Goal: Book appointment/travel/reservation

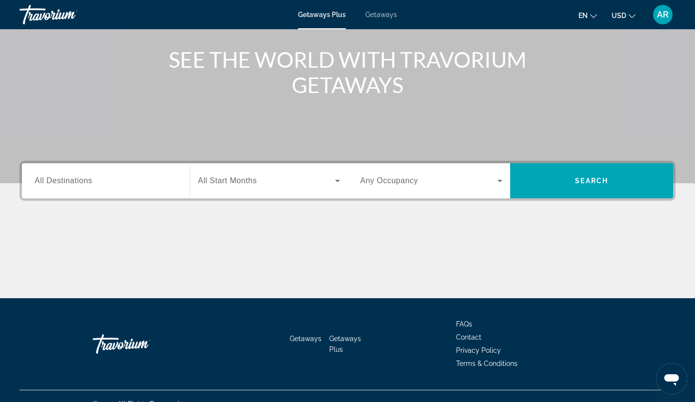
scroll to position [125, 0]
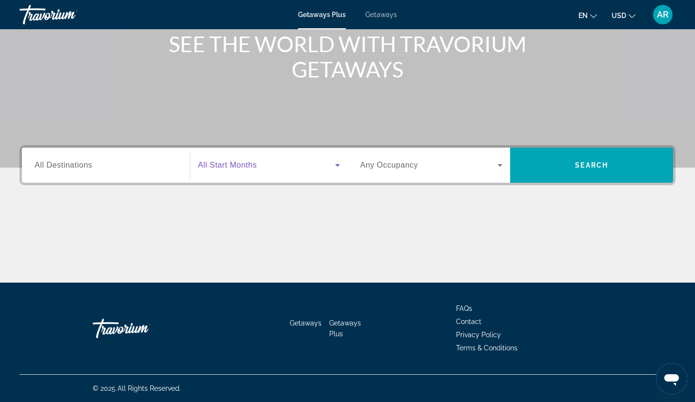
click at [336, 164] on icon "Search widget" at bounding box center [337, 165] width 12 height 12
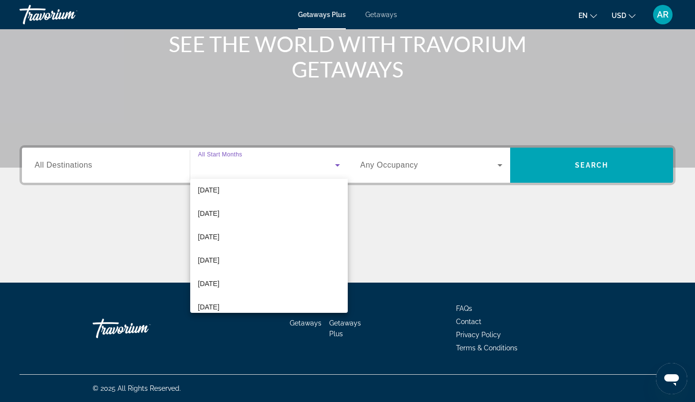
scroll to position [155, 0]
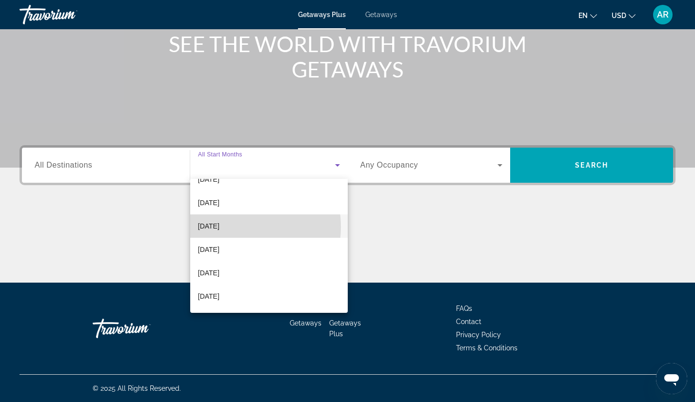
click at [241, 227] on mat-option "[DATE]" at bounding box center [268, 225] width 157 height 23
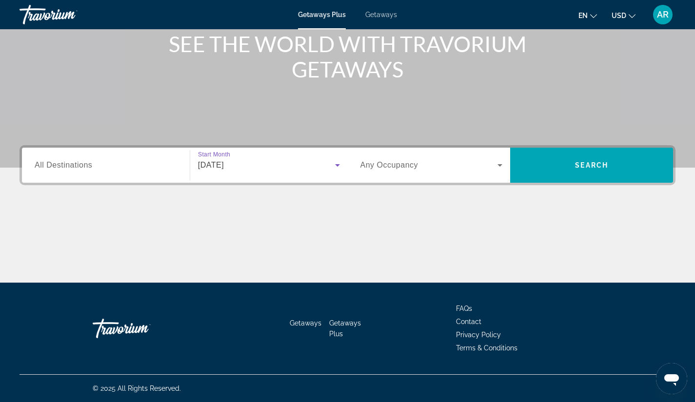
click at [150, 168] on input "Destination All Destinations" at bounding box center [106, 166] width 142 height 12
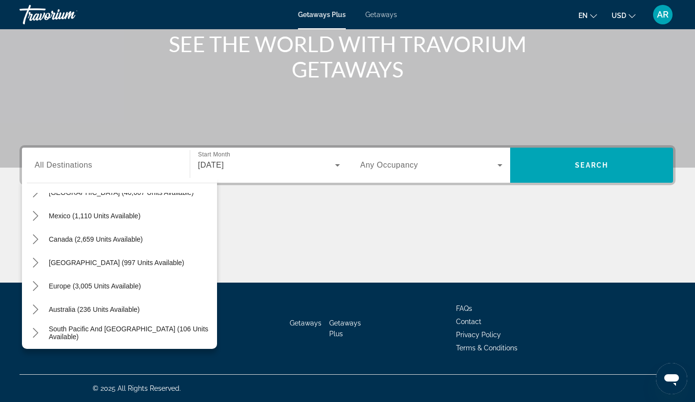
scroll to position [0, 0]
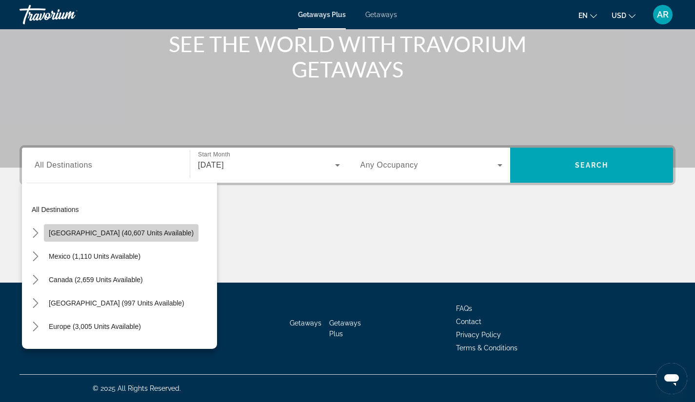
click at [133, 233] on span "[GEOGRAPHIC_DATA] (40,607 units available)" at bounding box center [121, 233] width 145 height 8
type input "**********"
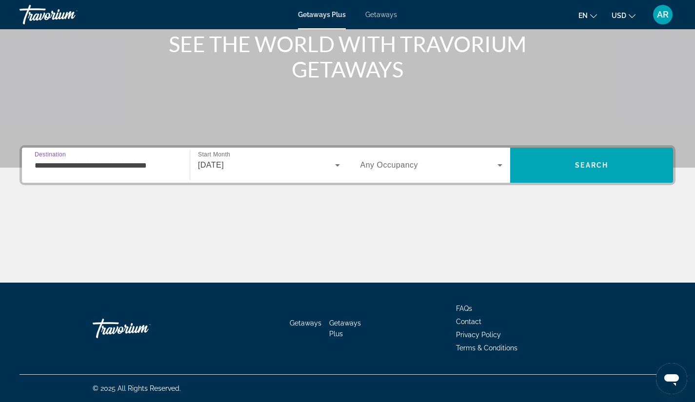
click at [502, 165] on icon "Search widget" at bounding box center [500, 165] width 12 height 12
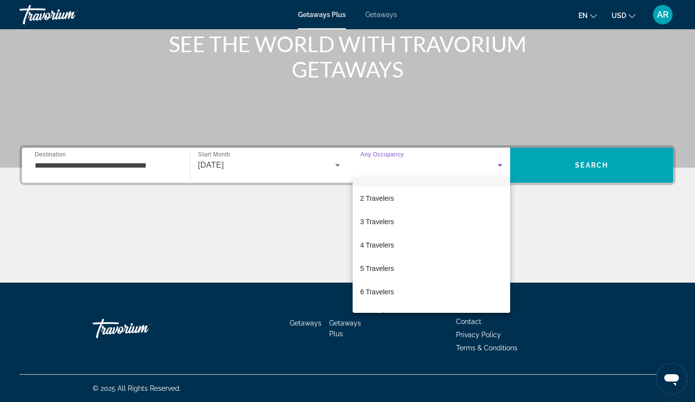
scroll to position [108, 0]
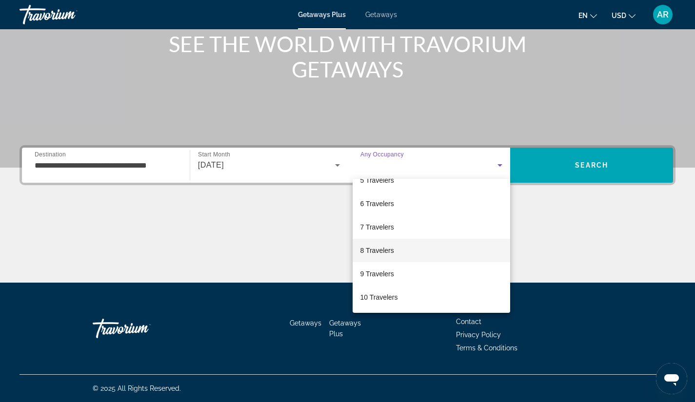
click at [419, 255] on mat-option "8 Travelers" at bounding box center [431, 250] width 158 height 23
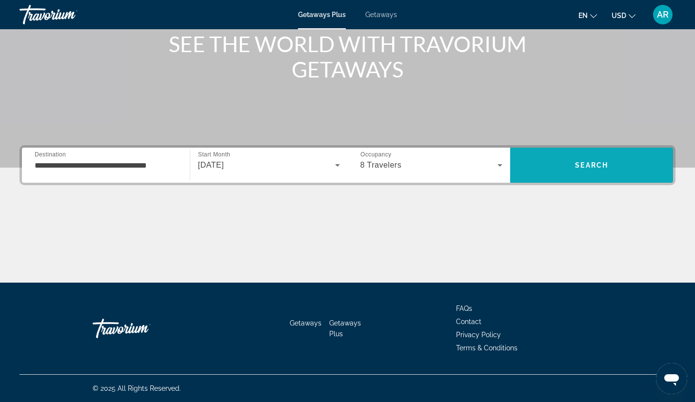
click at [571, 161] on span "Search" at bounding box center [591, 165] width 163 height 23
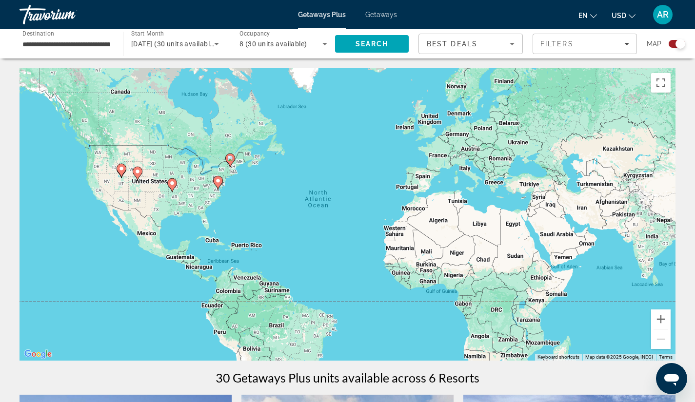
click at [122, 171] on image "Main content" at bounding box center [121, 169] width 6 height 6
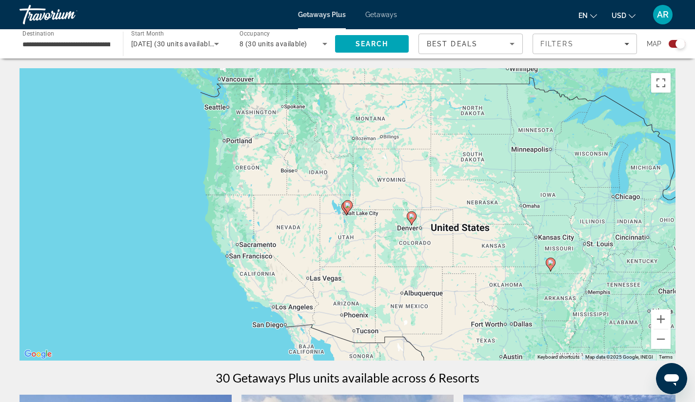
click at [347, 208] on icon "Main content" at bounding box center [347, 207] width 9 height 13
type input "**********"
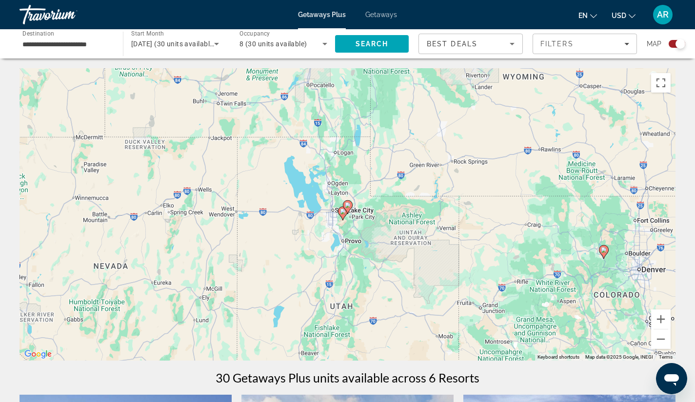
click at [341, 213] on image "Main content" at bounding box center [343, 212] width 6 height 6
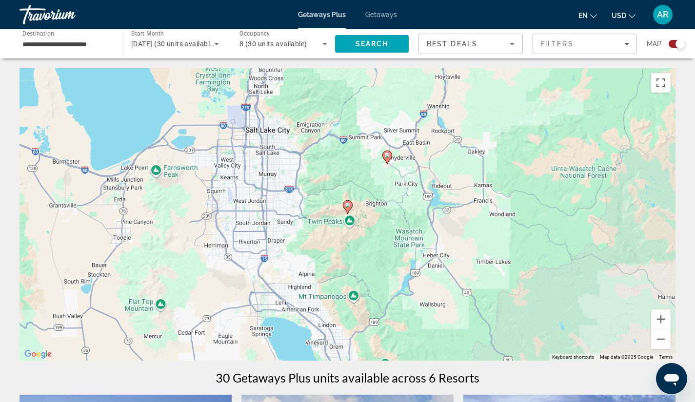
click at [514, 42] on icon "Sort by" at bounding box center [512, 44] width 12 height 12
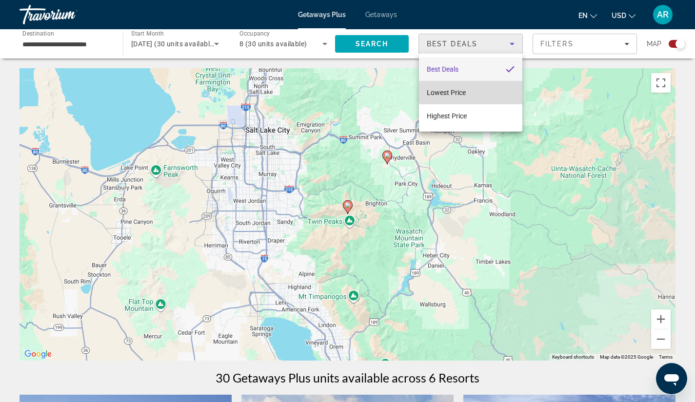
click at [476, 91] on mat-option "Lowest Price" at bounding box center [470, 92] width 103 height 23
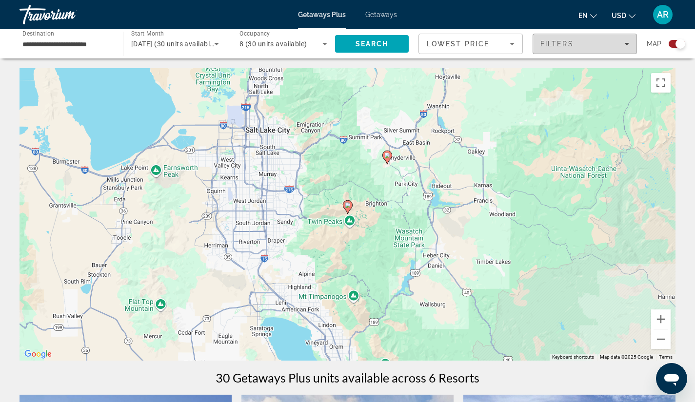
click at [587, 43] on div "Filters" at bounding box center [584, 44] width 89 height 8
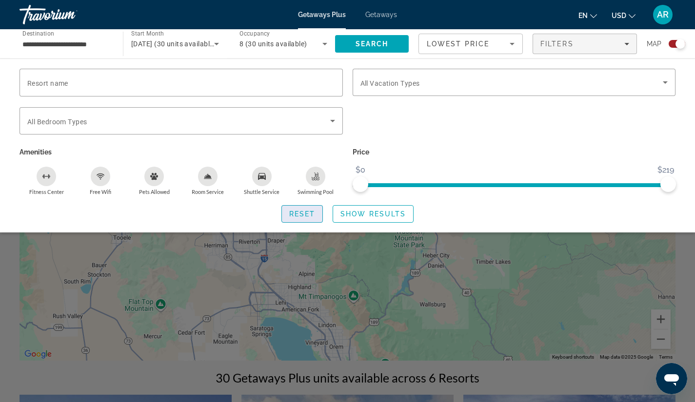
click at [309, 213] on span "Reset" at bounding box center [302, 214] width 26 height 8
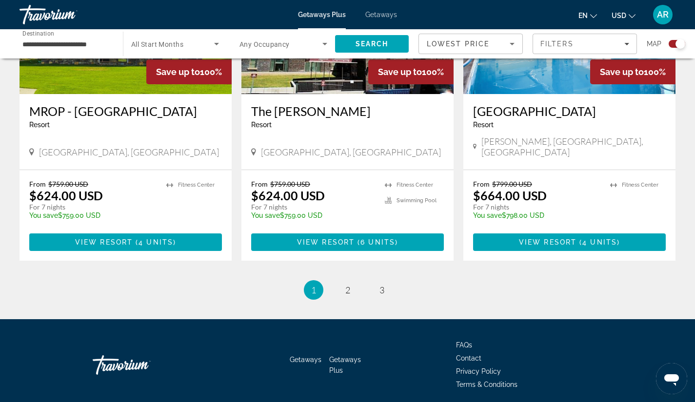
scroll to position [1477, 0]
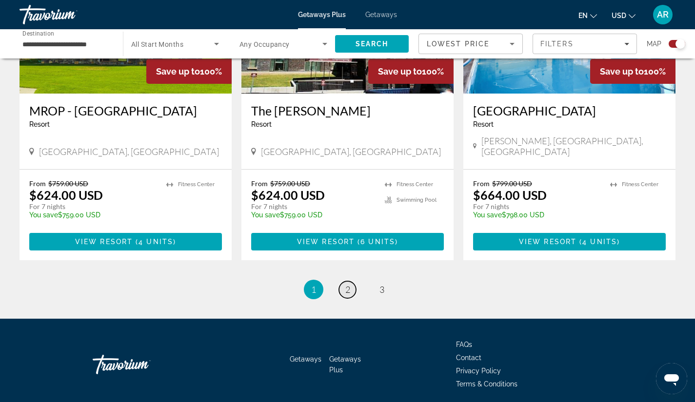
click at [345, 284] on span "2" at bounding box center [347, 289] width 5 height 11
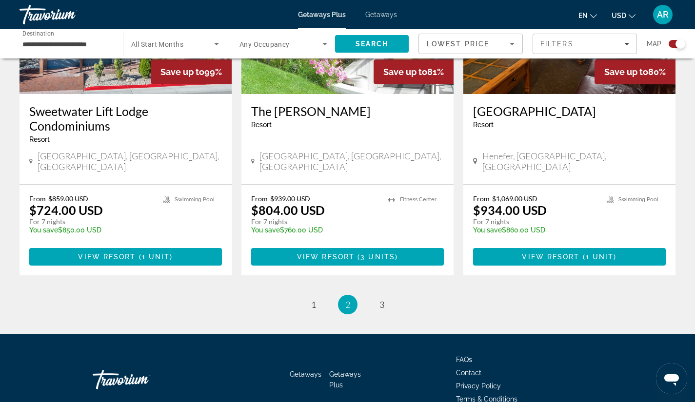
scroll to position [1506, 0]
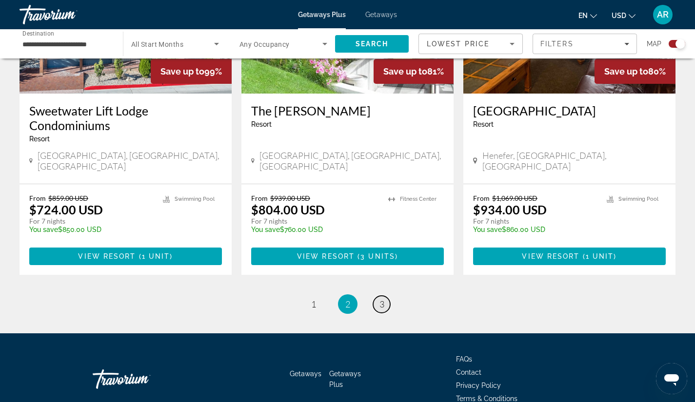
click at [380, 299] on span "3" at bounding box center [381, 304] width 5 height 11
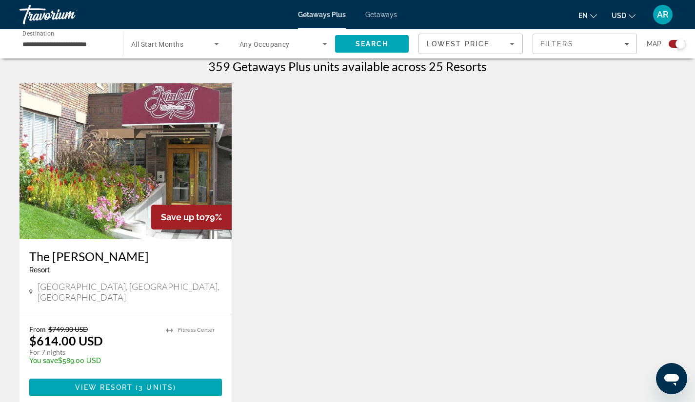
scroll to position [351, 0]
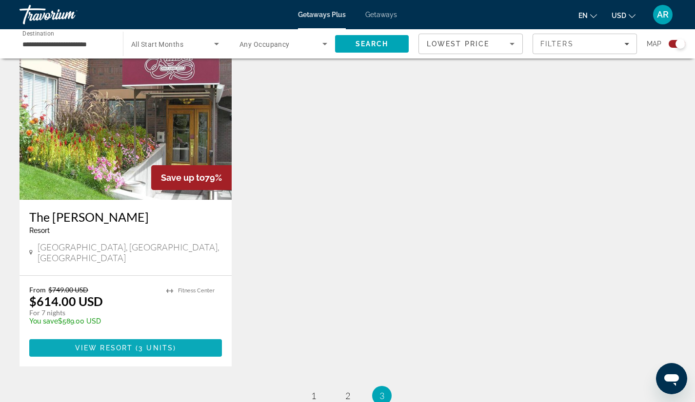
click at [140, 344] on span "3 units" at bounding box center [155, 348] width 35 height 8
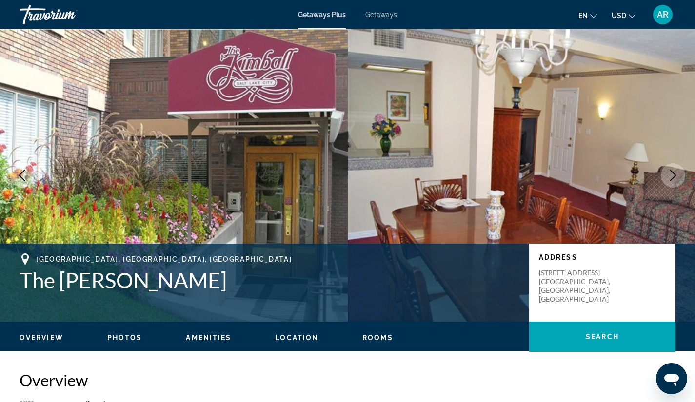
click at [667, 178] on icon "Next image" at bounding box center [673, 176] width 12 height 12
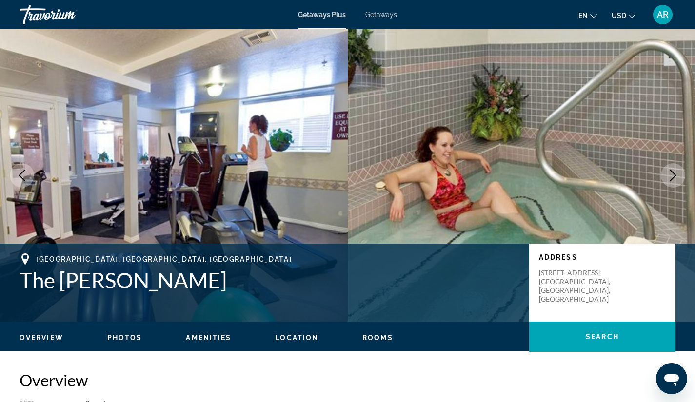
click at [667, 178] on icon "Next image" at bounding box center [673, 176] width 12 height 12
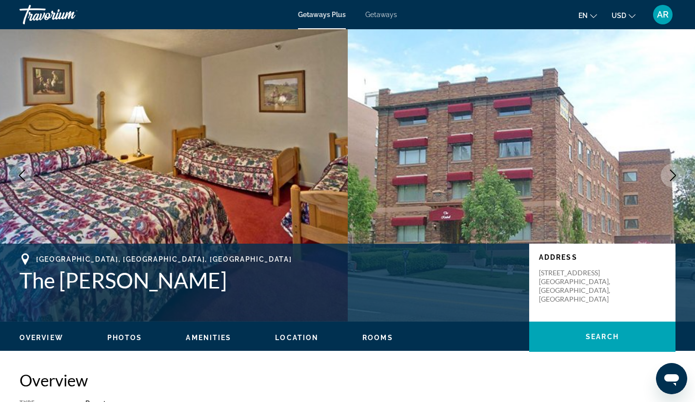
click at [667, 178] on icon "Next image" at bounding box center [673, 176] width 12 height 12
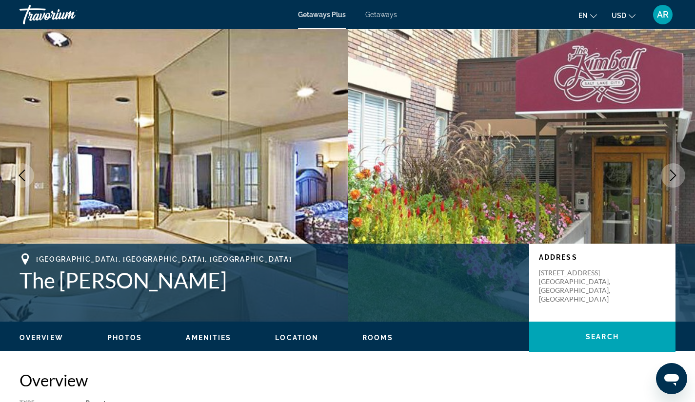
click at [667, 178] on icon "Next image" at bounding box center [673, 176] width 12 height 12
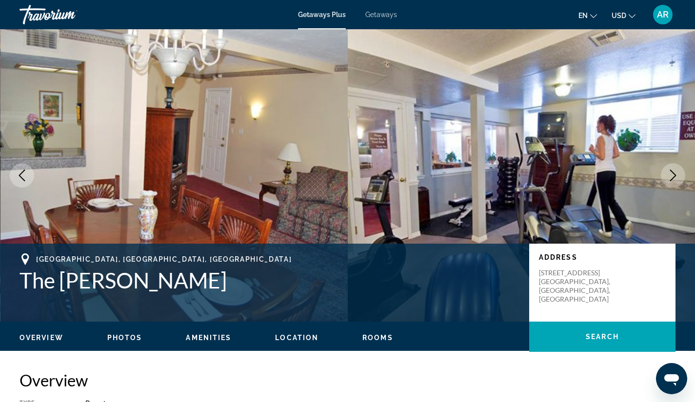
click at [667, 178] on icon "Next image" at bounding box center [673, 176] width 12 height 12
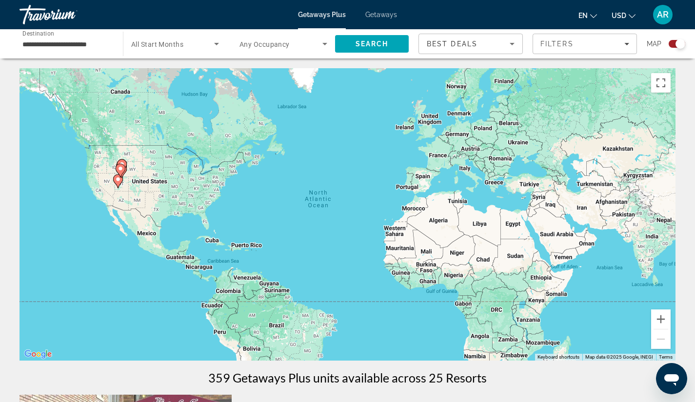
click at [73, 42] on input "**********" at bounding box center [66, 45] width 88 height 12
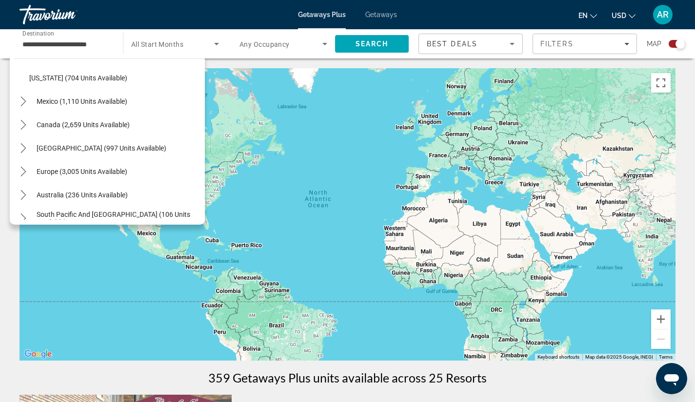
scroll to position [910, 0]
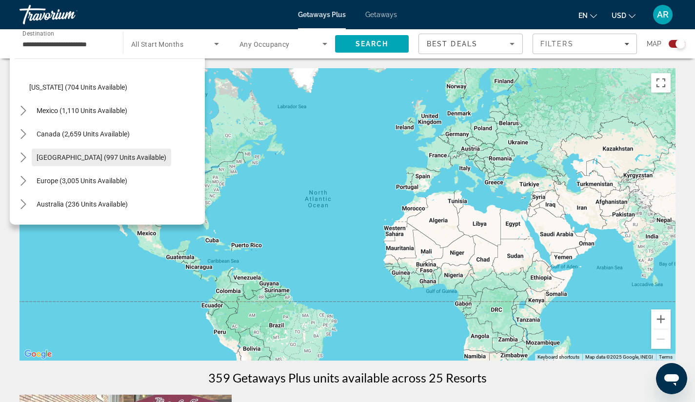
click at [128, 157] on span "[GEOGRAPHIC_DATA] (997 units available)" at bounding box center [102, 158] width 130 height 8
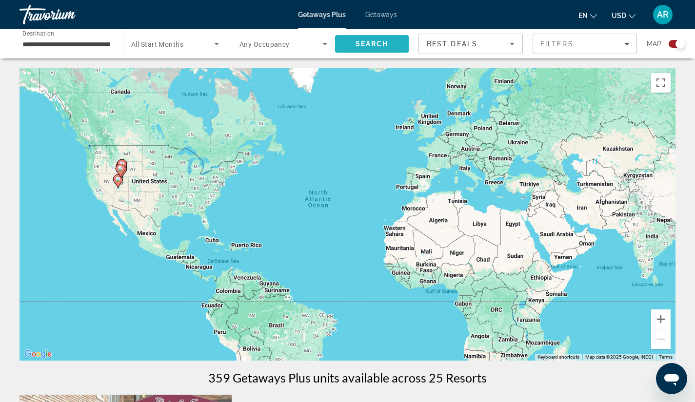
click at [356, 47] on span "Search" at bounding box center [371, 44] width 33 height 8
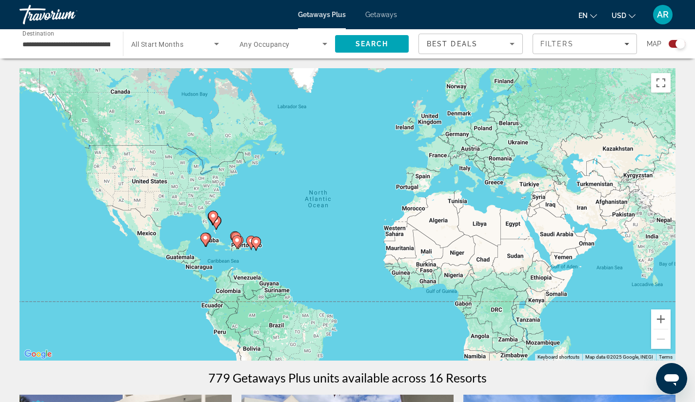
click at [288, 213] on div "To activate drag with keyboard, press Alt + Enter. Once in keyboard drag state,…" at bounding box center [347, 214] width 656 height 292
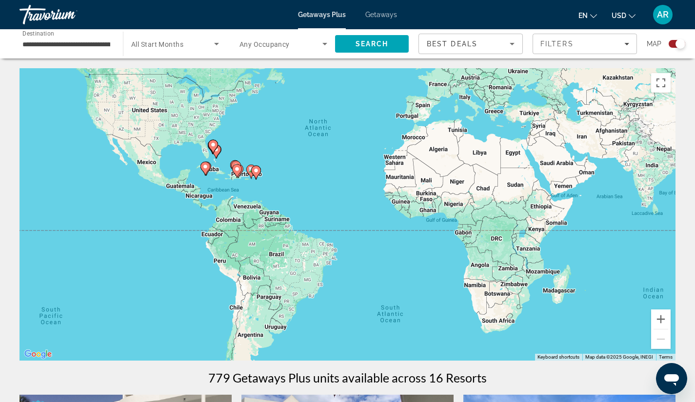
click at [277, 256] on div "To activate drag with keyboard, press Alt + Enter. Once in keyboard drag state,…" at bounding box center [347, 214] width 656 height 292
click at [103, 46] on input "**********" at bounding box center [66, 45] width 88 height 12
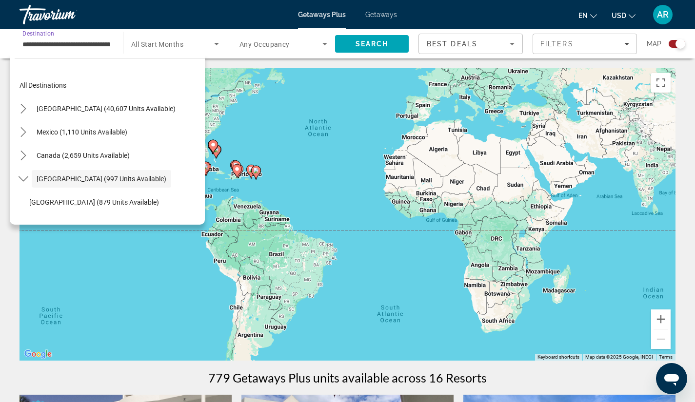
scroll to position [35, 0]
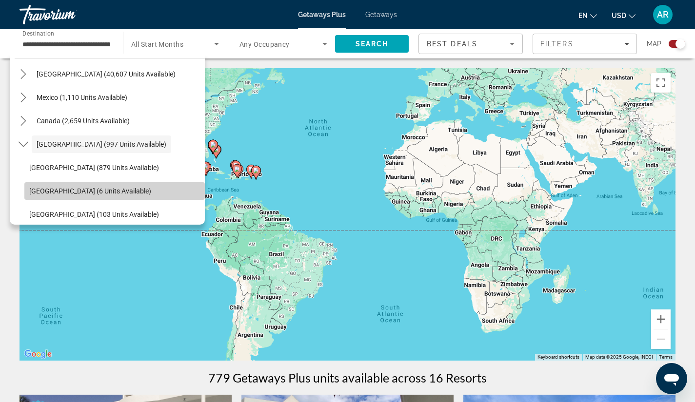
click at [168, 190] on span "Select destination: Cayman Islands (6 units available)" at bounding box center [114, 190] width 180 height 23
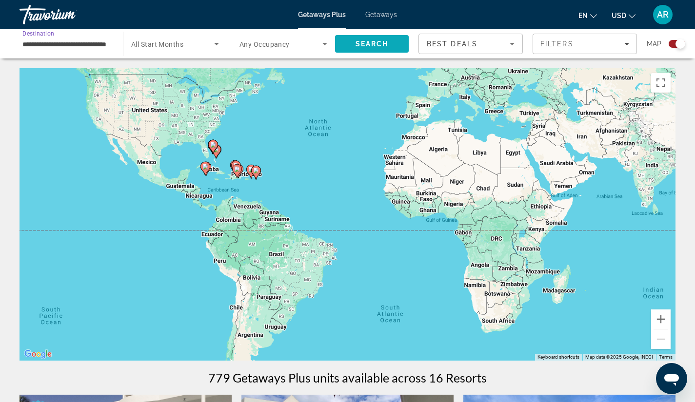
click at [366, 39] on span "Search" at bounding box center [372, 43] width 74 height 23
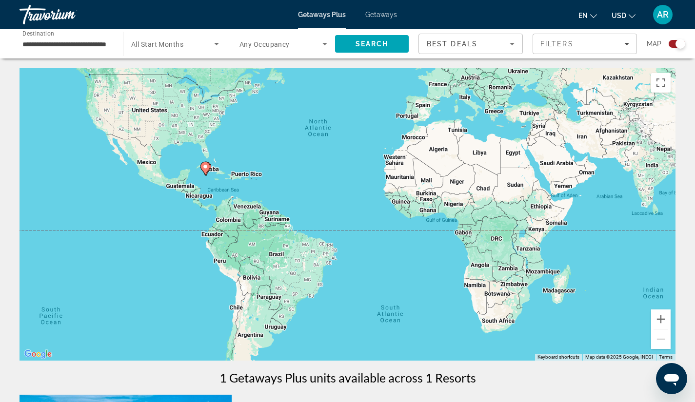
click at [111, 45] on div "**********" at bounding box center [66, 44] width 103 height 28
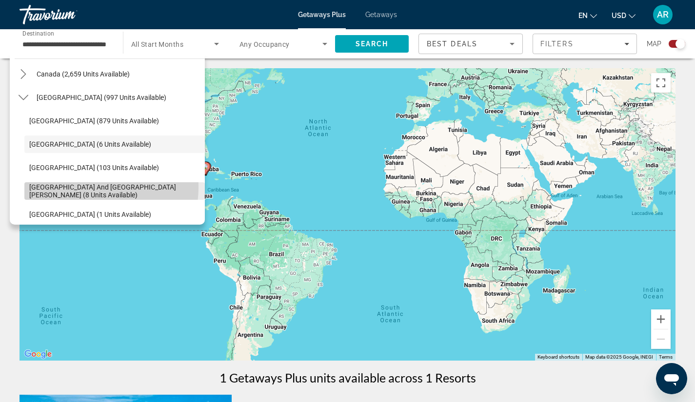
click at [91, 187] on span "[GEOGRAPHIC_DATA] and [GEOGRAPHIC_DATA][PERSON_NAME] (8 units available)" at bounding box center [114, 191] width 171 height 16
type input "**********"
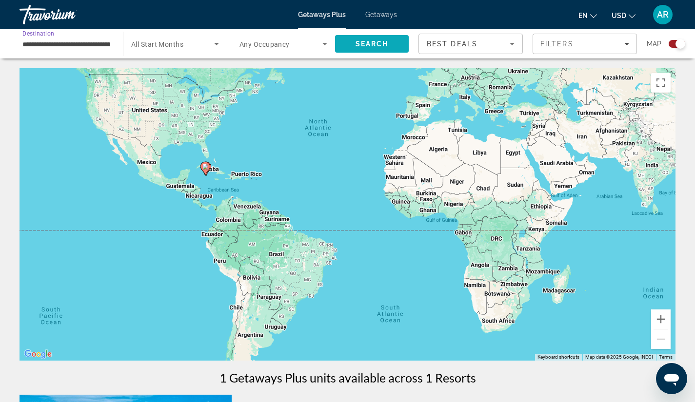
click at [356, 40] on span "Search" at bounding box center [371, 44] width 33 height 8
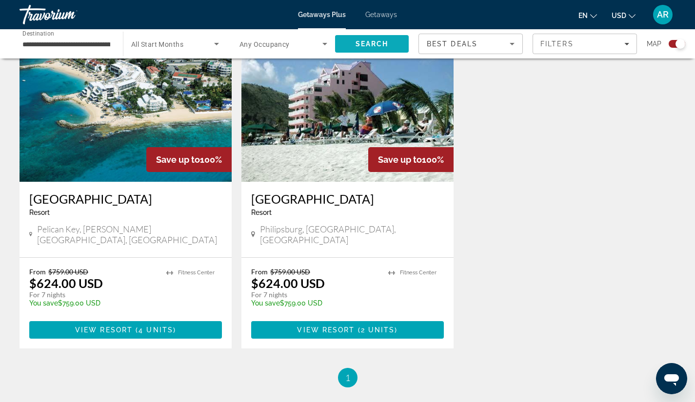
scroll to position [370, 0]
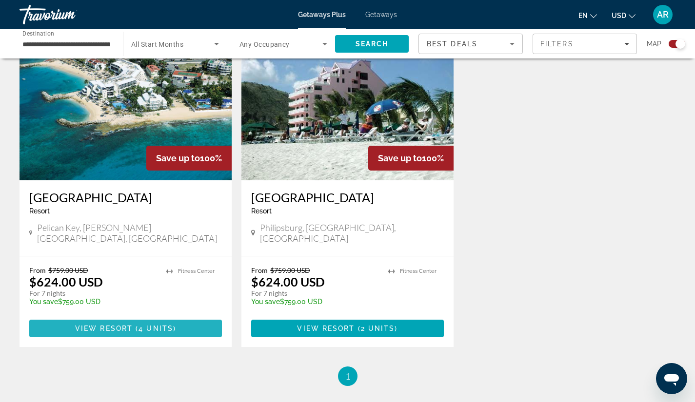
click at [126, 325] on span "View Resort" at bounding box center [104, 329] width 58 height 8
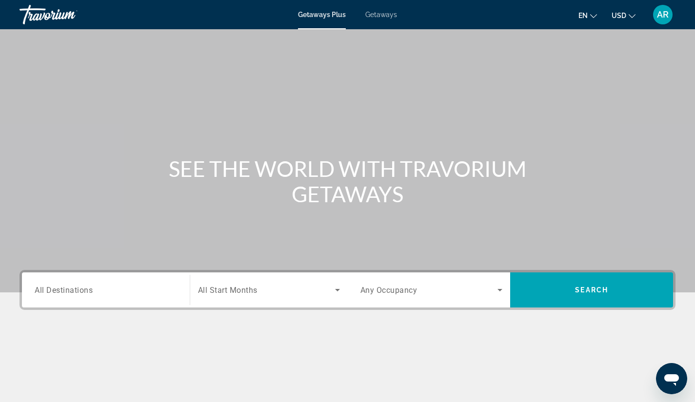
click at [378, 14] on span "Getaways" at bounding box center [381, 15] width 32 height 8
click at [166, 295] on input "Destination All Destinations" at bounding box center [106, 291] width 142 height 12
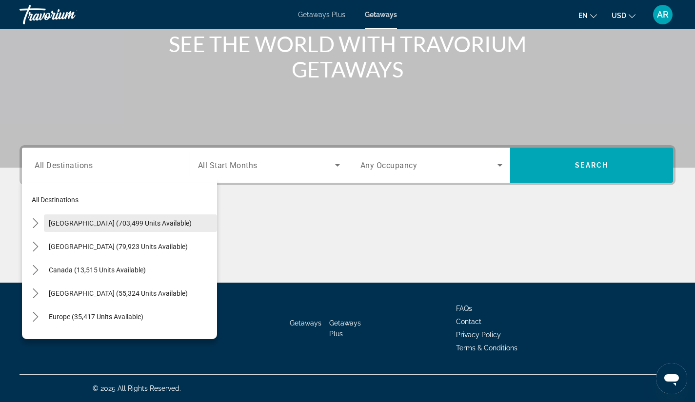
click at [130, 222] on span "[GEOGRAPHIC_DATA] (703,499 units available)" at bounding box center [120, 223] width 143 height 8
type input "**********"
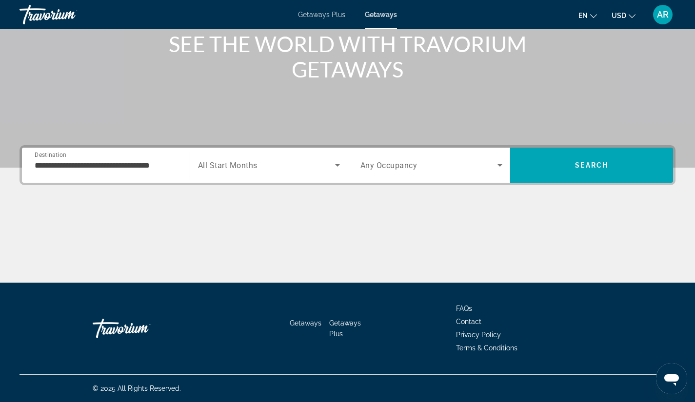
click at [239, 165] on span "All Start Months" at bounding box center [227, 165] width 59 height 9
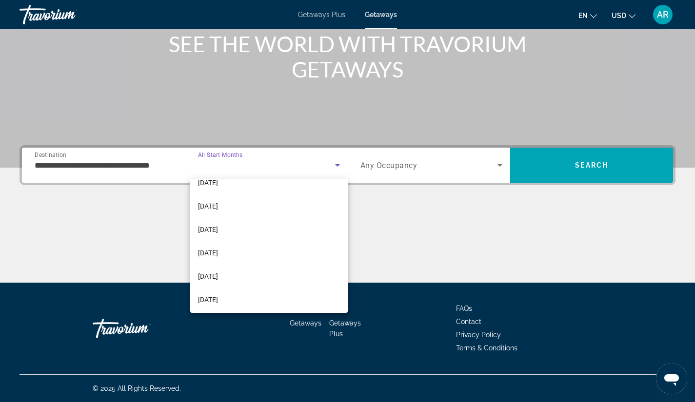
scroll to position [78, 0]
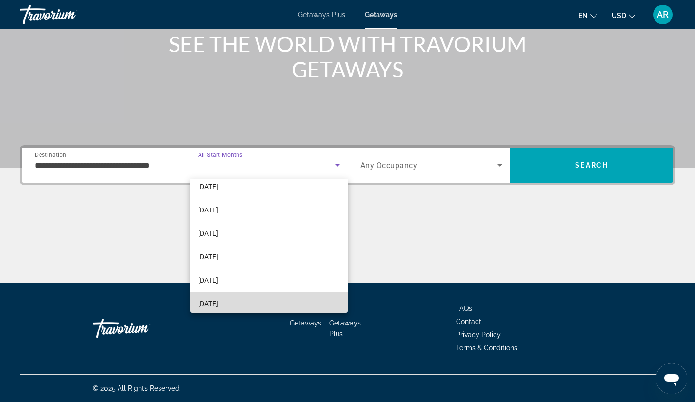
click at [300, 306] on mat-option "[DATE]" at bounding box center [268, 303] width 157 height 23
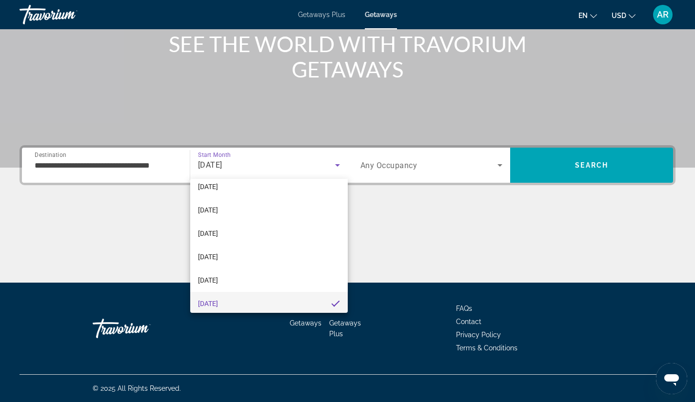
scroll to position [0, 0]
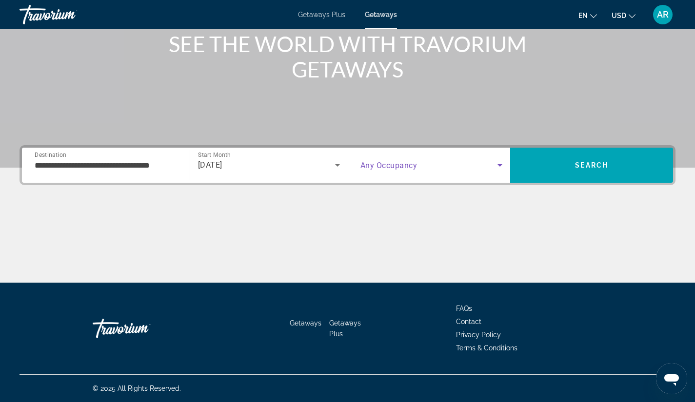
drag, startPoint x: 497, startPoint y: 168, endPoint x: 462, endPoint y: 163, distance: 34.9
click at [462, 163] on span "Search widget" at bounding box center [428, 165] width 137 height 12
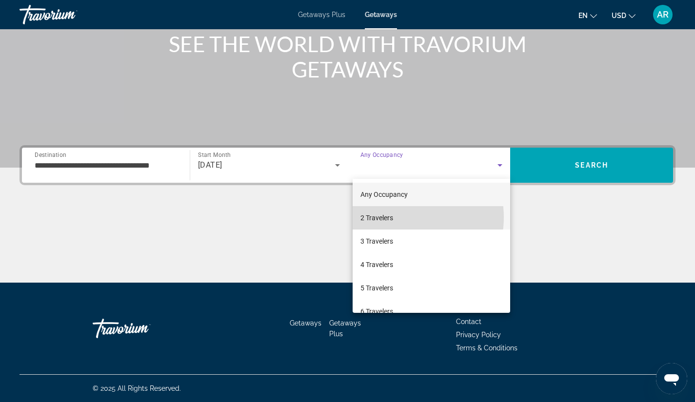
click at [398, 217] on mat-option "2 Travelers" at bounding box center [431, 217] width 158 height 23
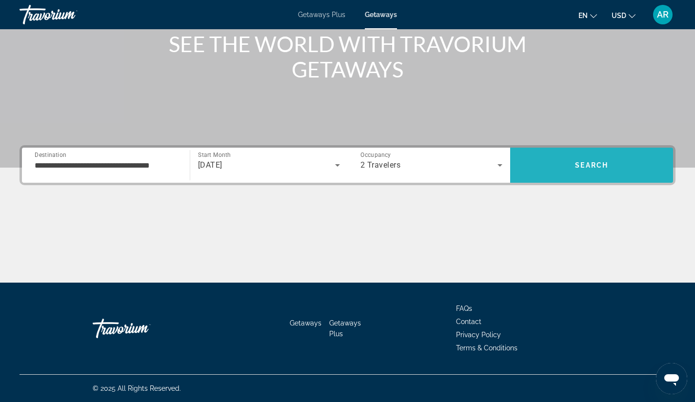
click at [559, 163] on span "Search" at bounding box center [591, 165] width 163 height 23
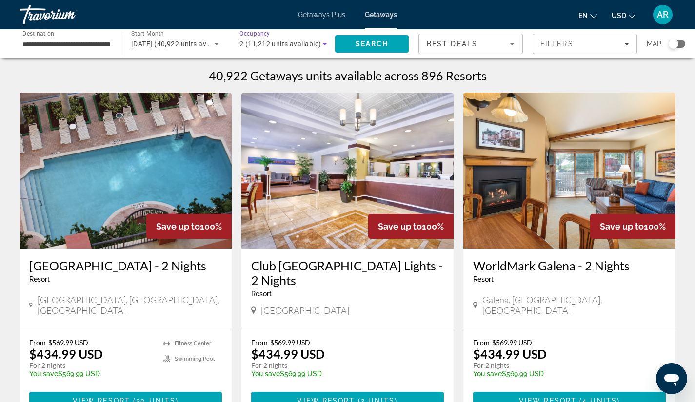
click at [323, 41] on icon "Search widget" at bounding box center [325, 44] width 12 height 12
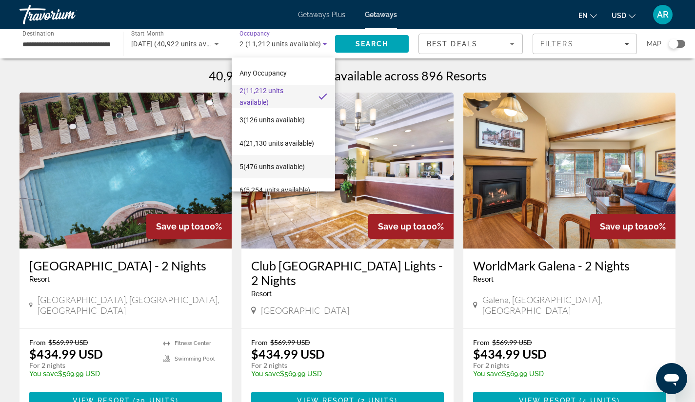
click at [291, 165] on span "5 (476 units available)" at bounding box center [271, 167] width 65 height 12
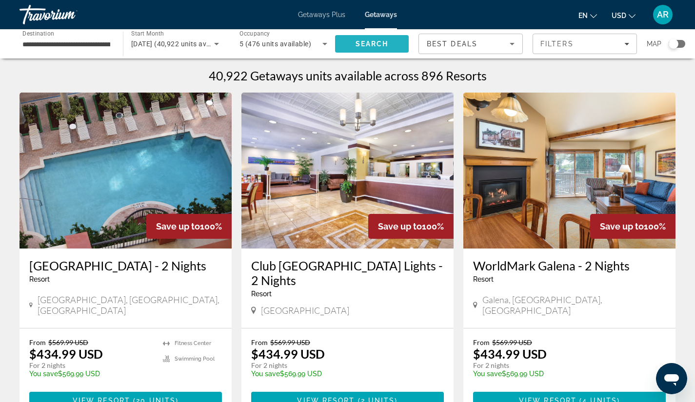
click at [368, 42] on span "Search" at bounding box center [371, 44] width 33 height 8
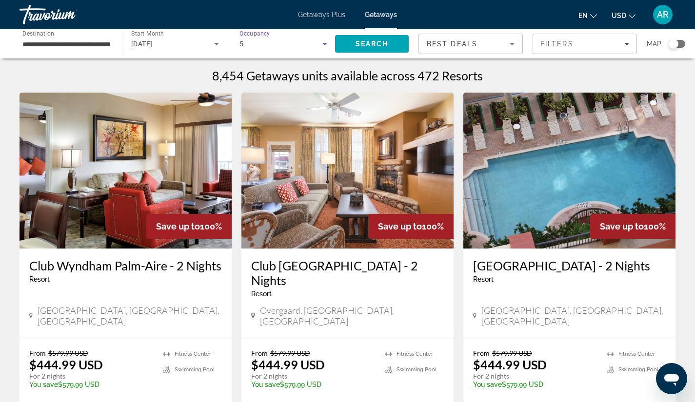
click at [327, 42] on icon "Search widget" at bounding box center [325, 44] width 12 height 12
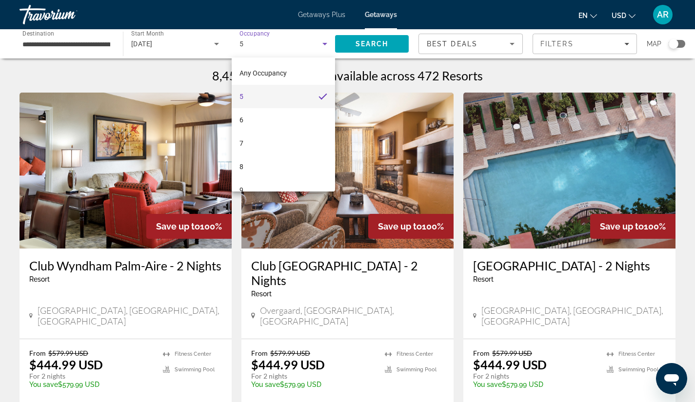
click at [327, 42] on div at bounding box center [347, 201] width 695 height 402
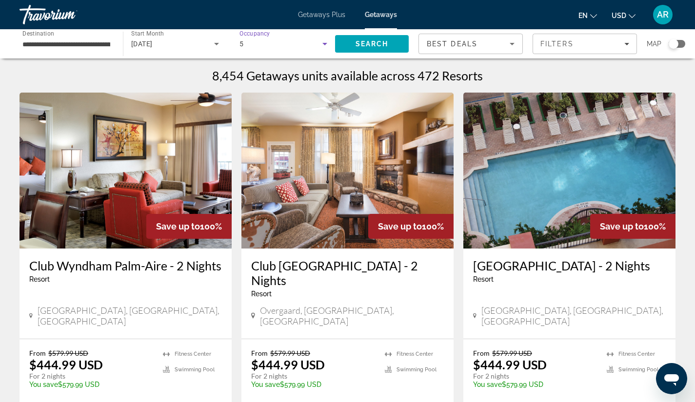
click at [325, 44] on icon "Search widget" at bounding box center [324, 44] width 5 height 2
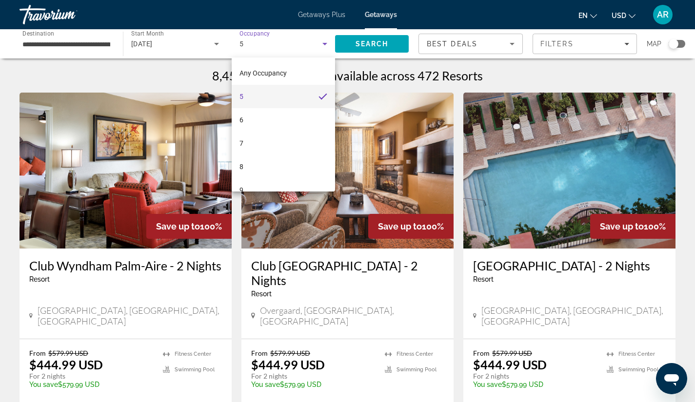
click at [286, 94] on mat-option "5" at bounding box center [283, 96] width 103 height 23
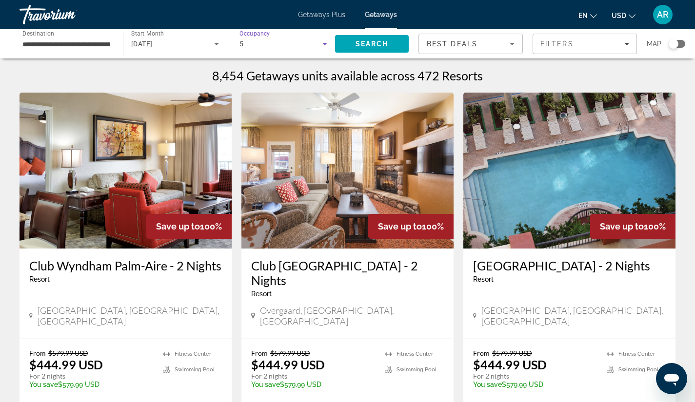
click at [263, 44] on div "5" at bounding box center [280, 44] width 83 height 12
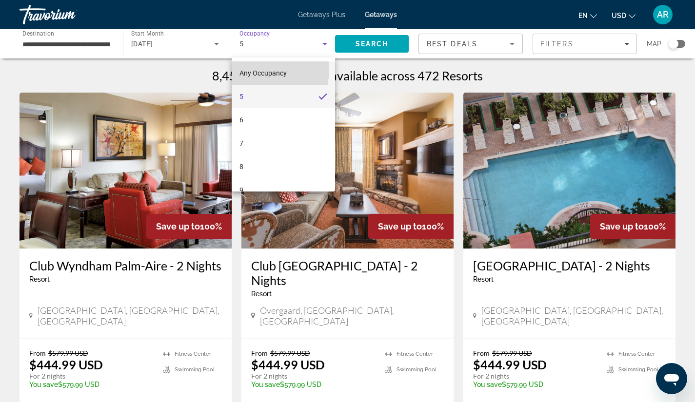
click at [261, 70] on span "Any Occupancy" at bounding box center [262, 73] width 47 height 8
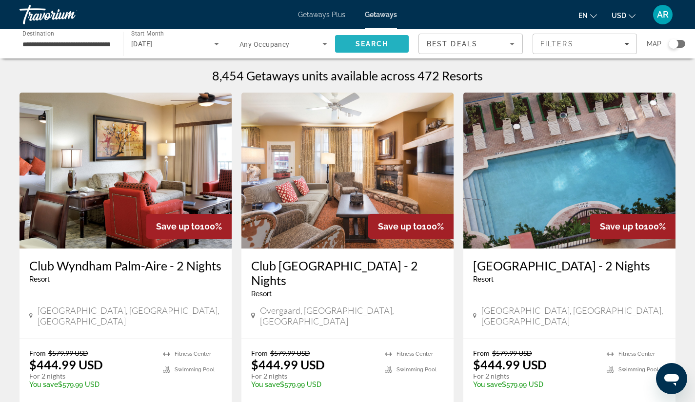
click at [371, 41] on span "Search" at bounding box center [371, 44] width 33 height 8
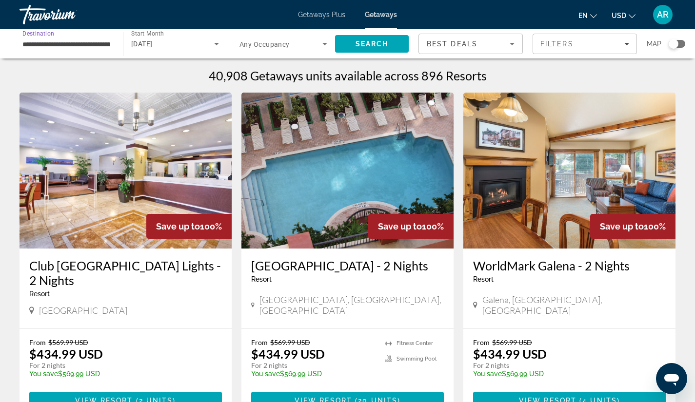
click at [106, 46] on input "**********" at bounding box center [66, 45] width 88 height 12
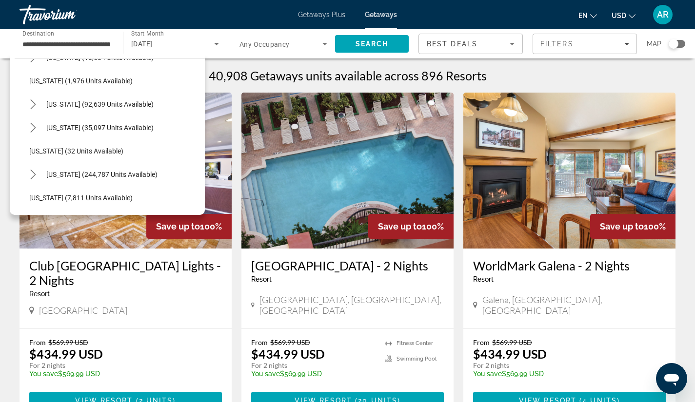
scroll to position [110, 0]
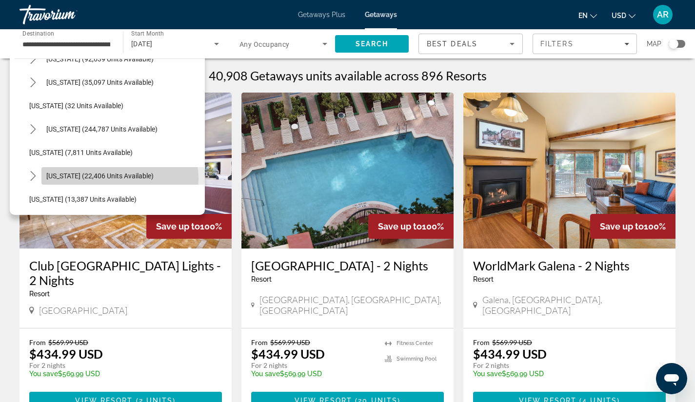
click at [113, 178] on span "[US_STATE] (22,406 units available)" at bounding box center [99, 176] width 107 height 8
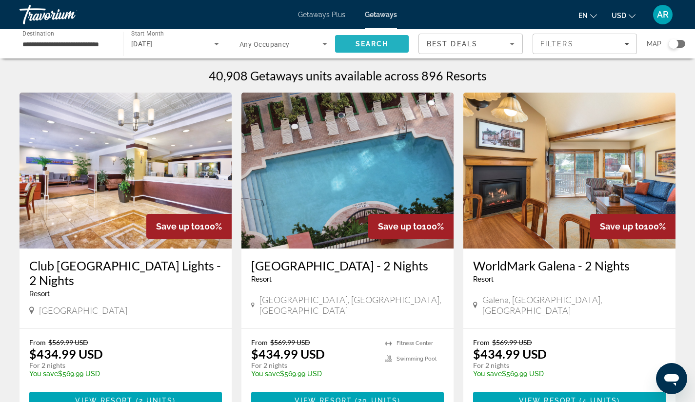
click at [360, 42] on span "Search" at bounding box center [371, 44] width 33 height 8
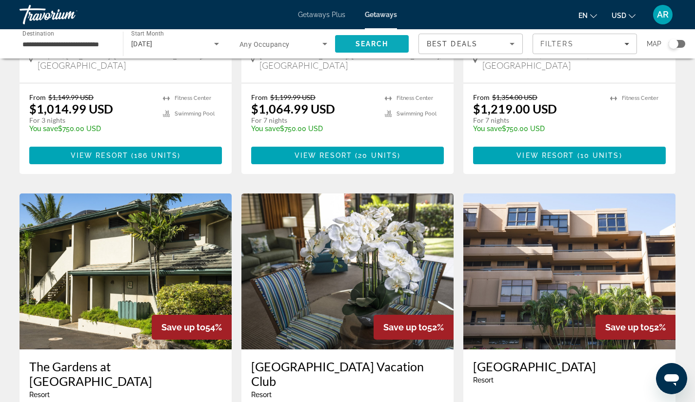
scroll to position [273, 0]
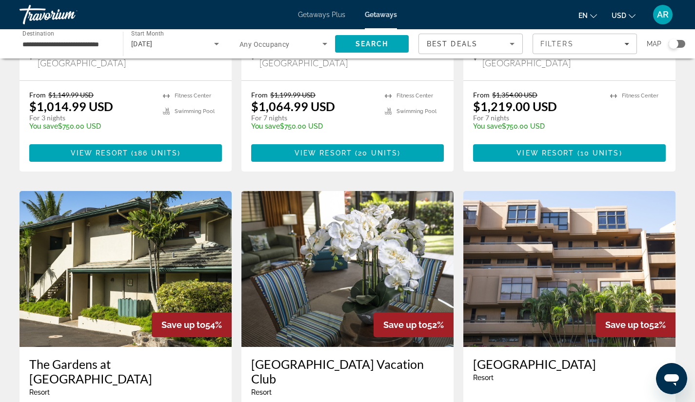
click at [112, 44] on div "**********" at bounding box center [66, 44] width 103 height 28
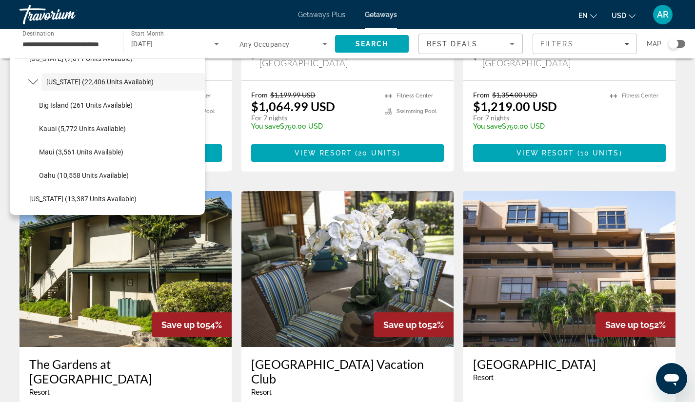
scroll to position [210, 0]
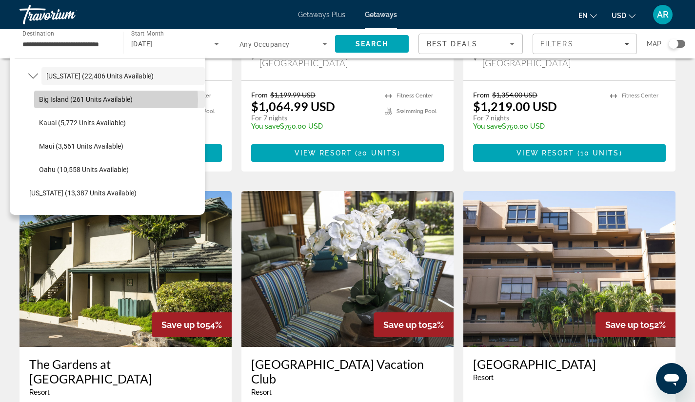
click at [110, 100] on span "Big Island (261 units available)" at bounding box center [86, 100] width 94 height 8
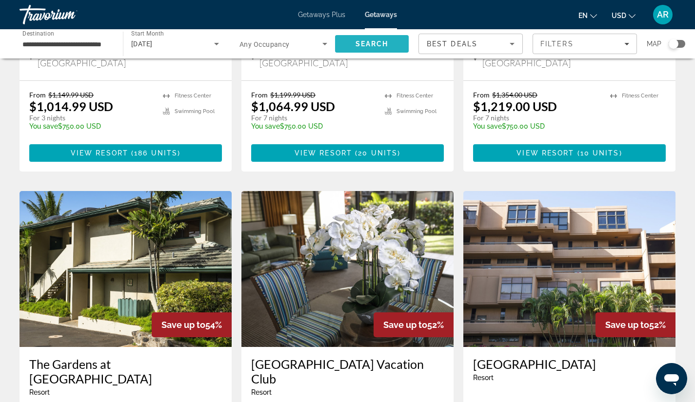
scroll to position [0, 0]
click at [381, 39] on span "Search" at bounding box center [372, 43] width 74 height 23
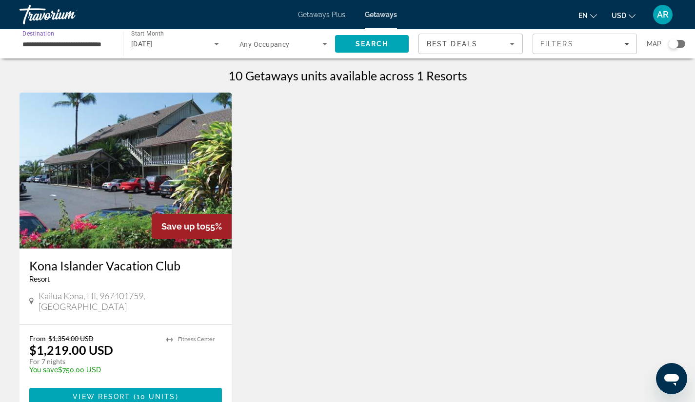
click at [109, 46] on input "**********" at bounding box center [66, 45] width 88 height 12
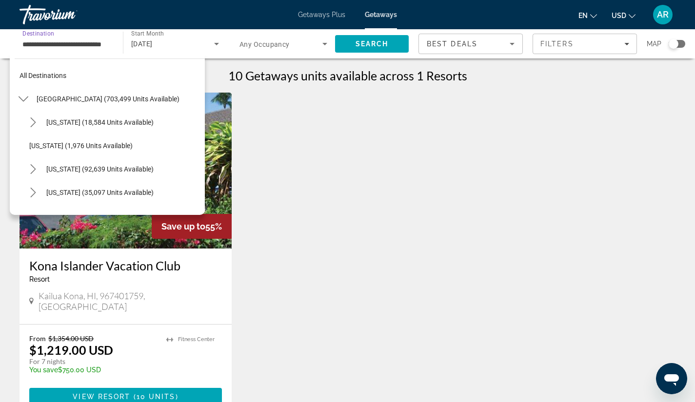
scroll to position [175, 0]
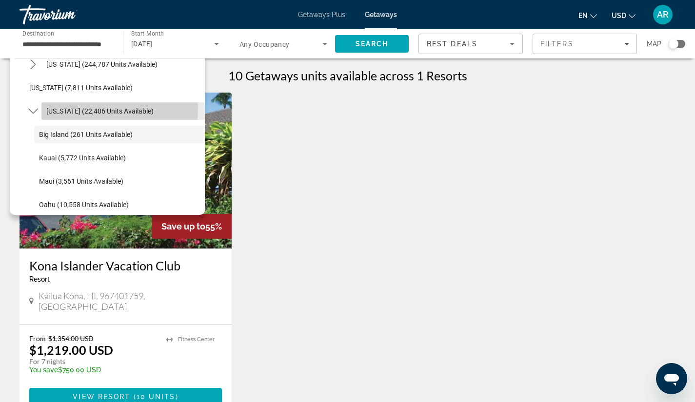
click at [118, 110] on span "[US_STATE] (22,406 units available)" at bounding box center [99, 111] width 107 height 8
type input "**********"
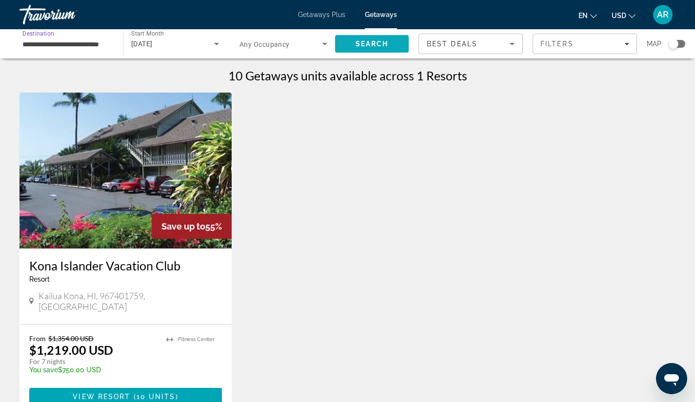
click at [347, 45] on span "Search" at bounding box center [372, 43] width 74 height 23
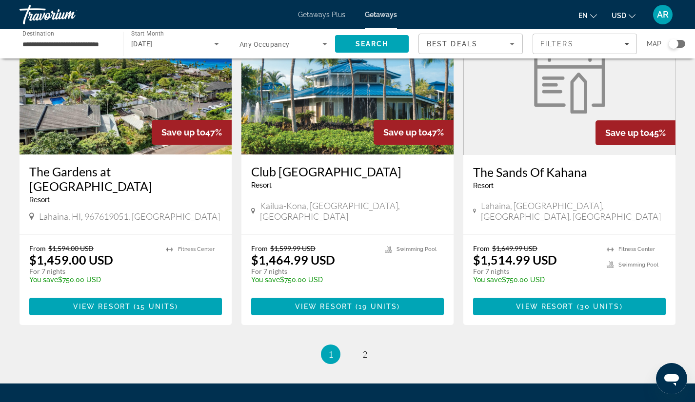
scroll to position [1204, 0]
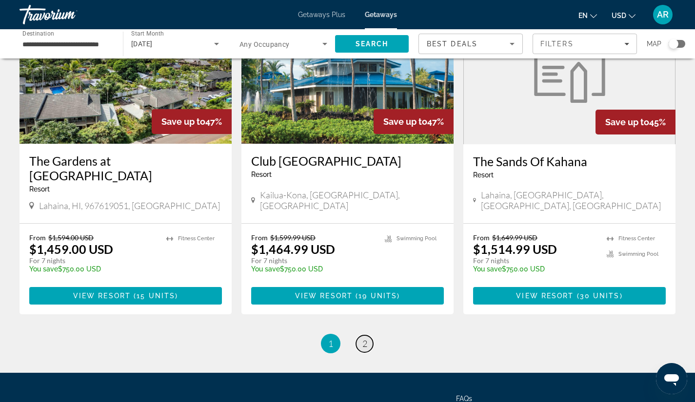
click at [365, 338] on span "2" at bounding box center [364, 343] width 5 height 11
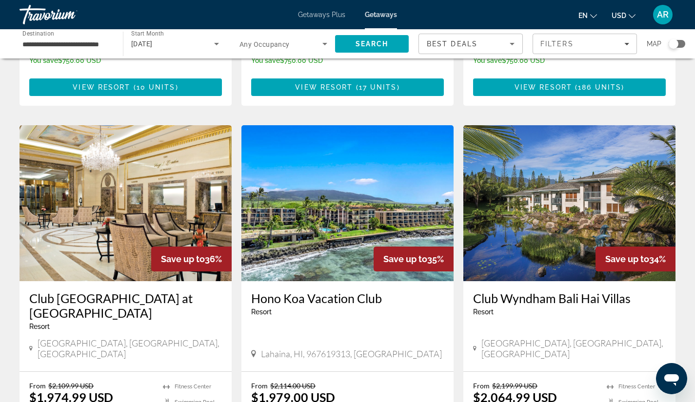
scroll to position [682, 0]
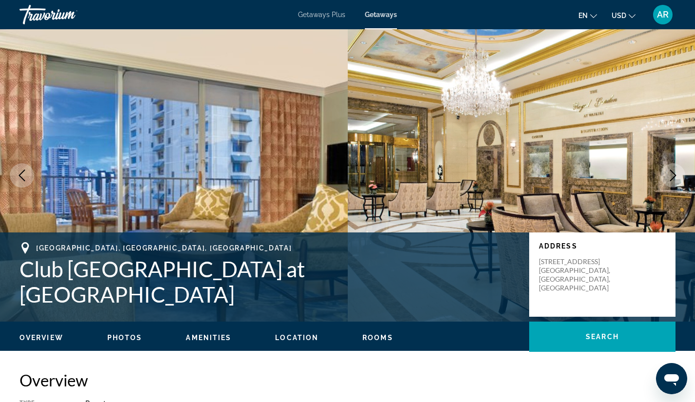
click at [127, 336] on span "Photos" at bounding box center [124, 338] width 35 height 8
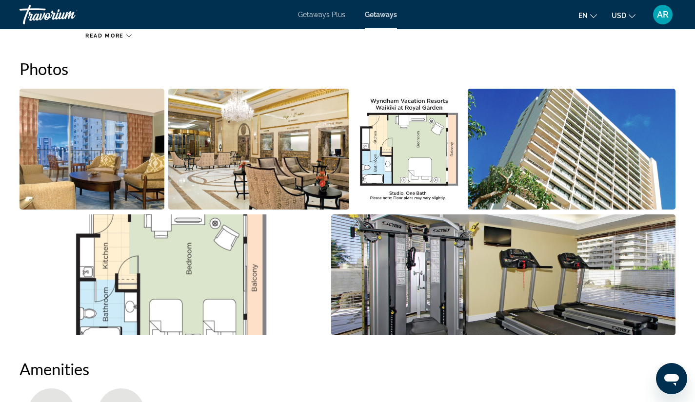
scroll to position [426, 0]
click at [315, 14] on span "Getaways Plus" at bounding box center [321, 15] width 47 height 8
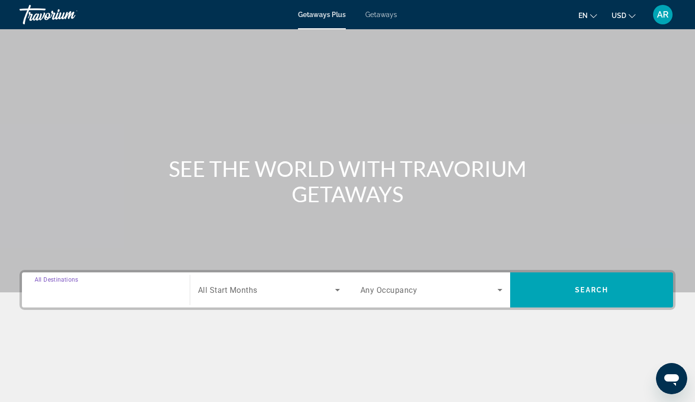
click at [125, 288] on input "Destination All Destinations" at bounding box center [106, 291] width 142 height 12
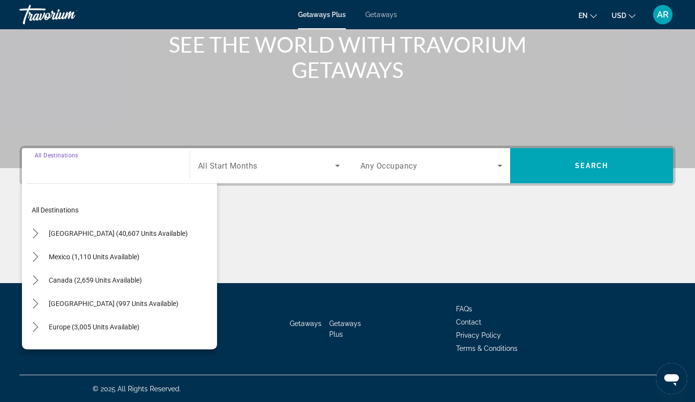
scroll to position [125, 0]
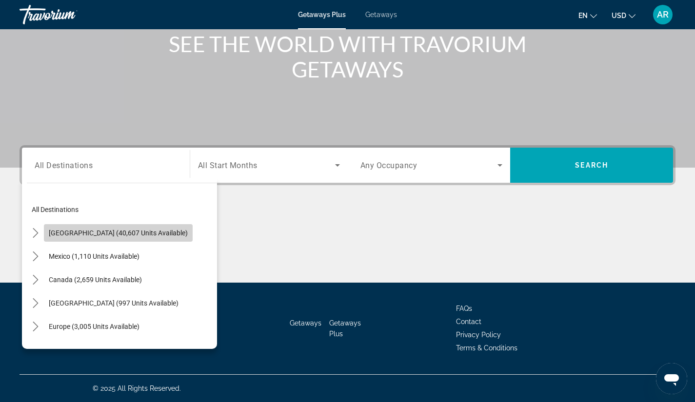
click at [163, 233] on span "Select destination: United States (40,607 units available)" at bounding box center [118, 232] width 149 height 23
type input "**********"
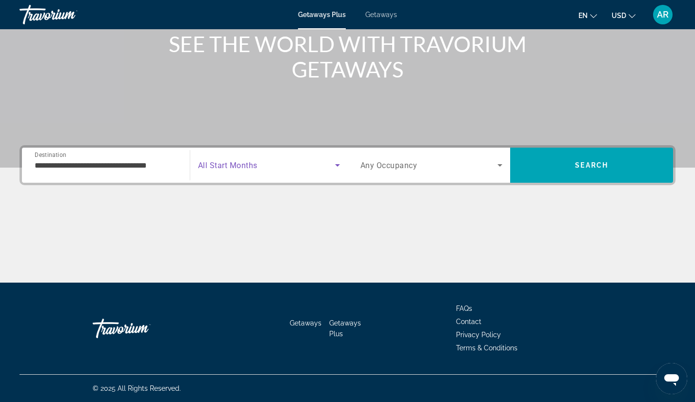
click at [336, 165] on icon "Search widget" at bounding box center [337, 165] width 5 height 2
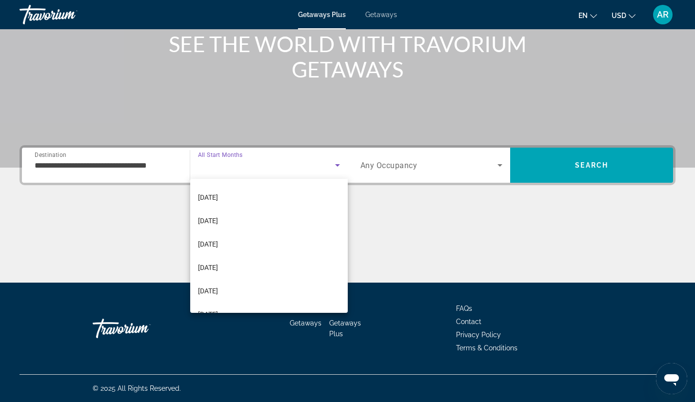
scroll to position [123, 0]
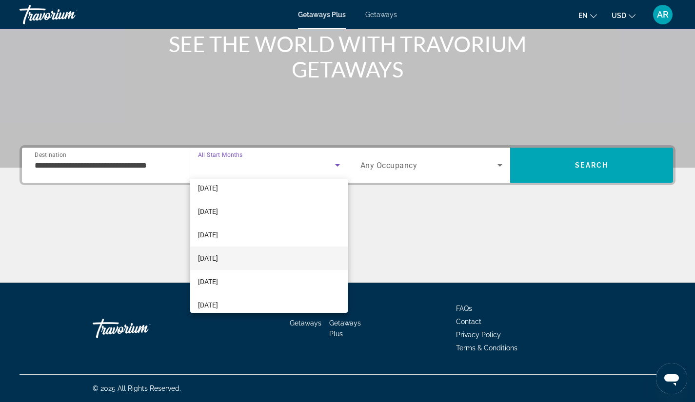
click at [291, 257] on mat-option "[DATE]" at bounding box center [268, 258] width 157 height 23
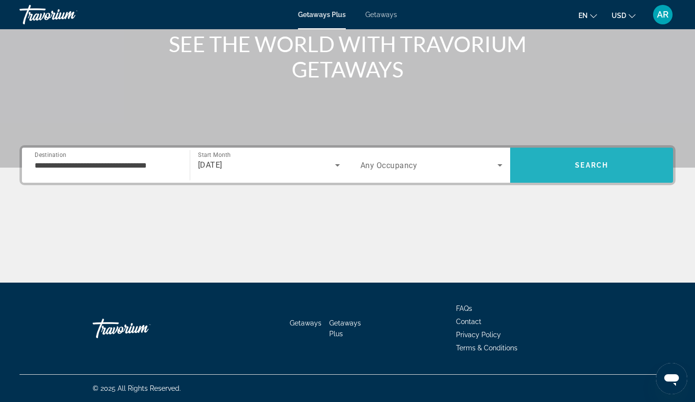
click at [583, 166] on span "Search" at bounding box center [591, 165] width 33 height 8
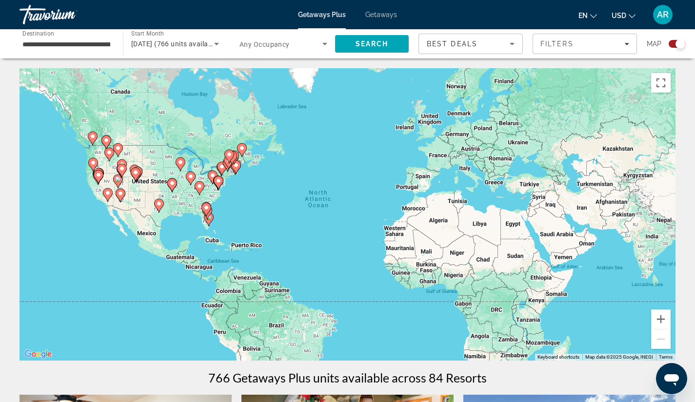
click at [114, 48] on div "**********" at bounding box center [66, 44] width 103 height 28
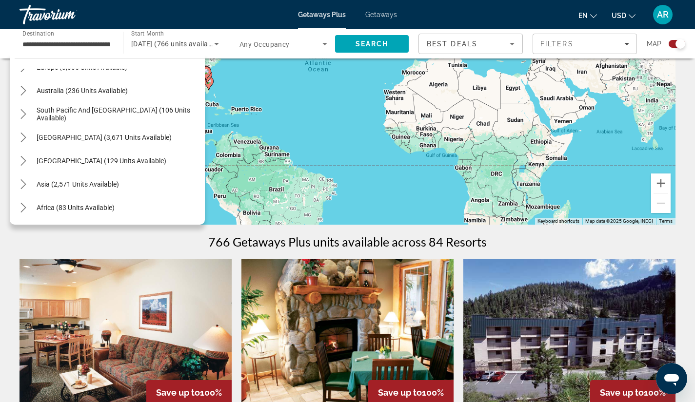
scroll to position [143, 0]
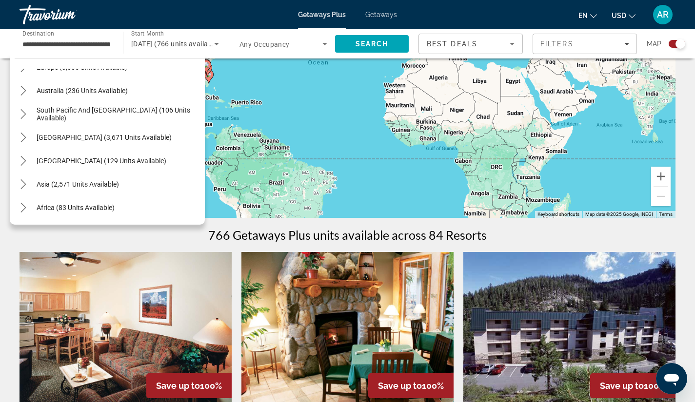
click at [69, 47] on input "**********" at bounding box center [66, 45] width 88 height 12
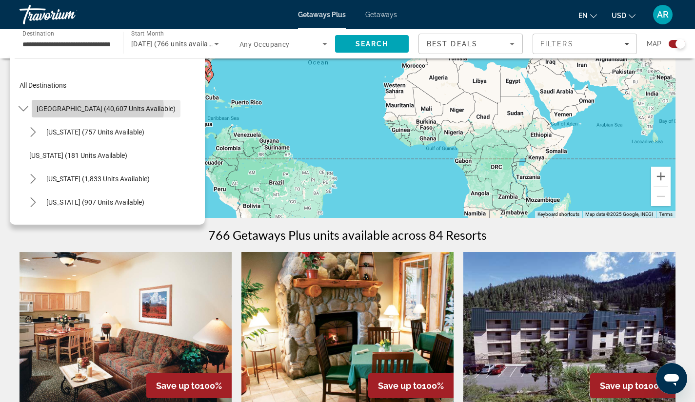
click at [97, 109] on span "[GEOGRAPHIC_DATA] (40,607 units available)" at bounding box center [106, 109] width 139 height 8
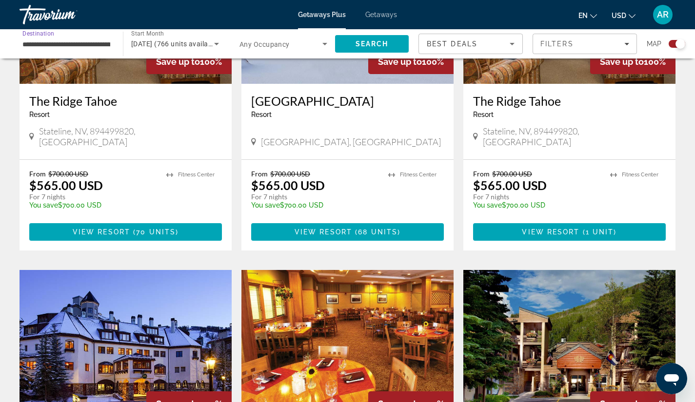
scroll to position [790, 0]
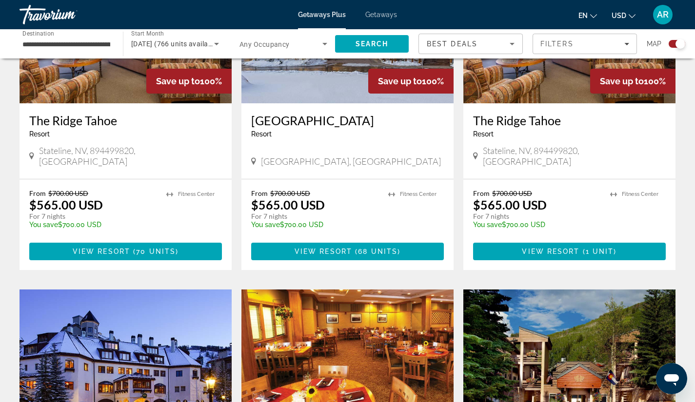
click at [46, 15] on div "Travorium" at bounding box center [67, 14] width 97 height 25
